Goal: Check status: Check status

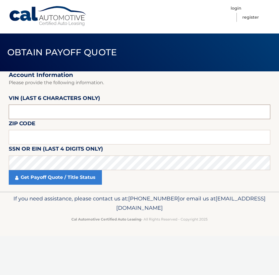
click at [60, 114] on input "text" at bounding box center [139, 112] width 261 height 15
type input "017526"
click at [66, 133] on input "text" at bounding box center [139, 137] width 261 height 15
type input "07728"
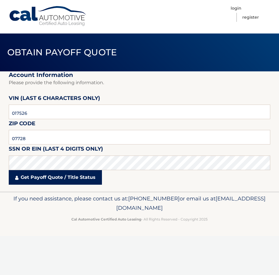
click at [45, 177] on link "Get Payoff Quote / Title Status" at bounding box center [55, 177] width 93 height 15
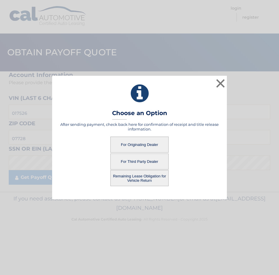
click at [157, 160] on button "For Third Party Dealer" at bounding box center [139, 161] width 58 height 16
click at [144, 160] on button "For Third Party Dealer" at bounding box center [139, 161] width 58 height 16
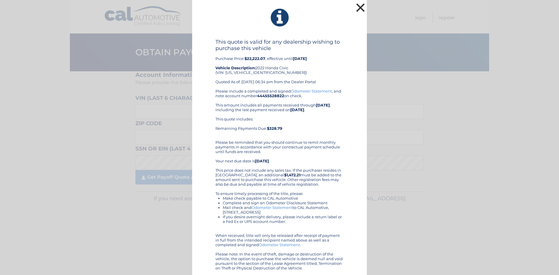
click at [279, 10] on button "×" at bounding box center [361, 8] width 12 height 12
